Goal: Task Accomplishment & Management: Manage account settings

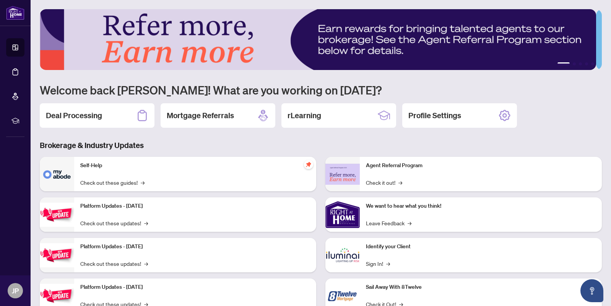
click at [98, 117] on h2 "Deal Processing" at bounding box center [74, 115] width 56 height 11
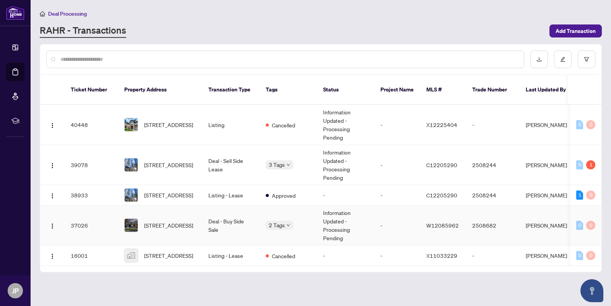
scroll to position [3, 0]
click at [231, 220] on td "Deal - Buy Side Sale" at bounding box center [230, 225] width 57 height 40
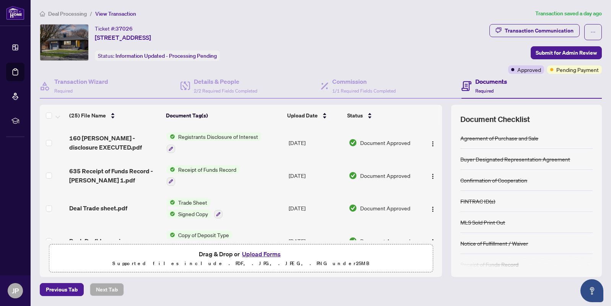
click at [346, 56] on div "Ticket #: 37026 [STREET_ADDRESS] Status: Information Updated - Processing Pendi…" at bounding box center [263, 42] width 447 height 37
click at [66, 13] on span "Deal Processing" at bounding box center [67, 13] width 39 height 7
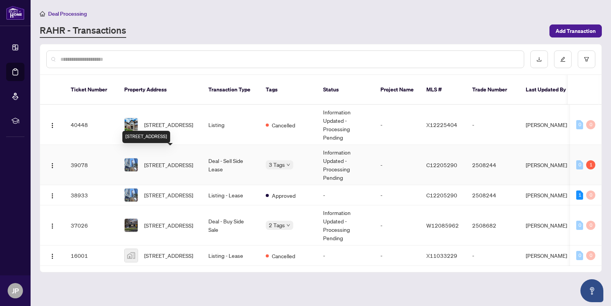
click at [169, 161] on span "[STREET_ADDRESS]" at bounding box center [168, 165] width 49 height 8
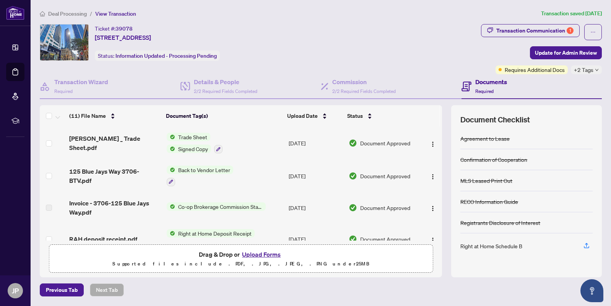
click at [595, 70] on icon "down" at bounding box center [596, 70] width 3 height 2
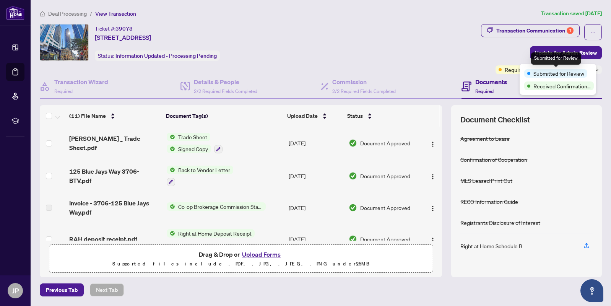
click at [570, 75] on span "Submitted for Review" at bounding box center [558, 73] width 51 height 8
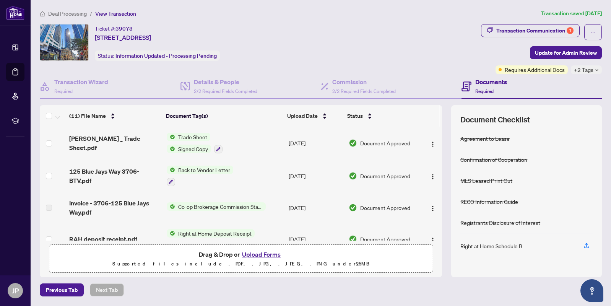
click at [426, 63] on div "Ticket #: 39078 [STREET_ADDRESS] Status: Information Updated - Processing Pendi…" at bounding box center [258, 49] width 441 height 50
click at [579, 72] on span "+2 Tags" at bounding box center [584, 69] width 20 height 9
click at [334, 62] on div "Ticket #: 39078 [STREET_ADDRESS] Status: Information Updated - Processing Pendi…" at bounding box center [258, 49] width 441 height 50
click at [512, 30] on div "Transaction Communication 1" at bounding box center [534, 30] width 77 height 12
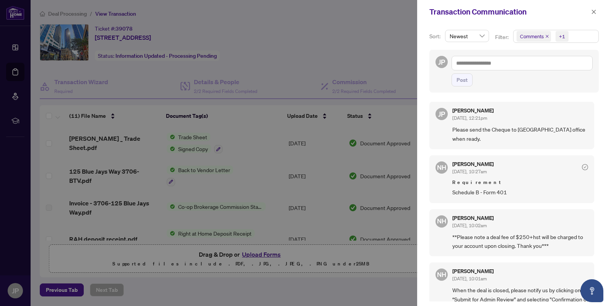
click at [562, 37] on div "+1" at bounding box center [562, 37] width 6 height 8
click at [395, 50] on div at bounding box center [305, 153] width 611 height 306
click at [304, 50] on div at bounding box center [305, 153] width 611 height 306
click at [593, 11] on icon "close" at bounding box center [594, 12] width 4 height 4
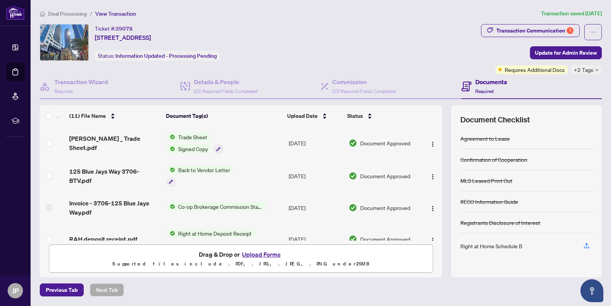
click at [67, 12] on span "Deal Processing" at bounding box center [67, 13] width 39 height 7
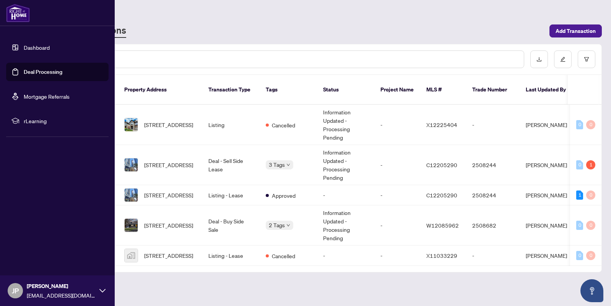
click at [100, 291] on icon at bounding box center [102, 291] width 6 height 6
click at [32, 245] on span "Logout" at bounding box center [30, 245] width 17 height 12
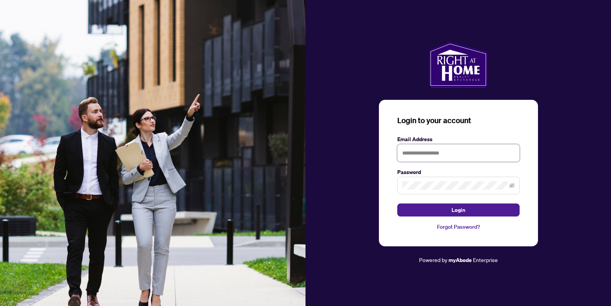
type input "**********"
